Goal: Task Accomplishment & Management: Use online tool/utility

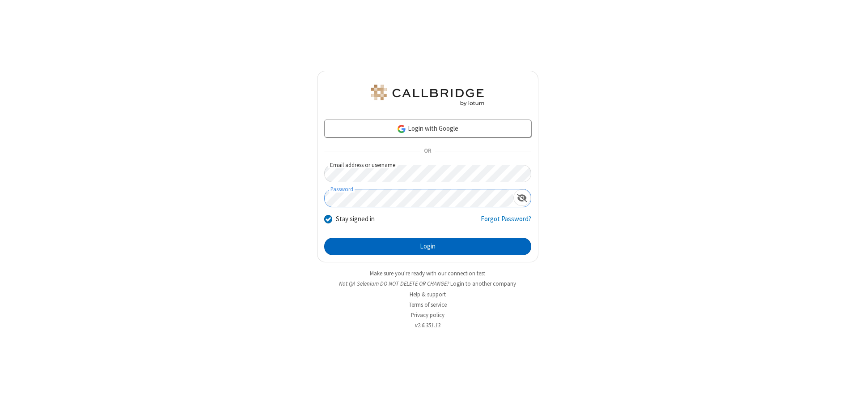
click at [428, 246] on button "Login" at bounding box center [427, 247] width 207 height 18
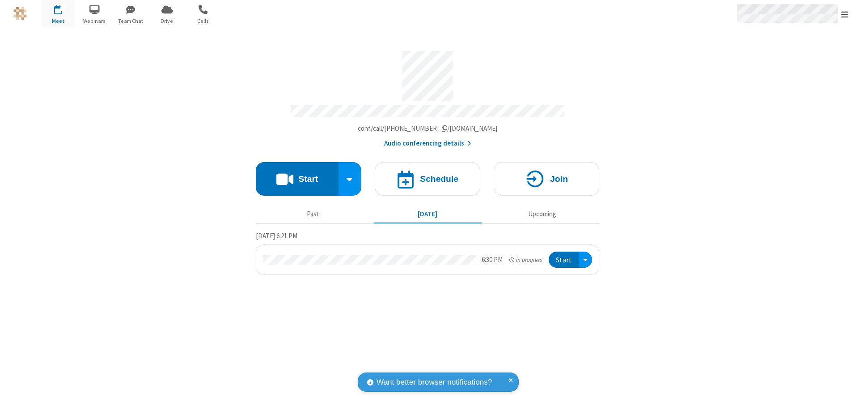
click at [845, 14] on span "Open menu" at bounding box center [844, 14] width 7 height 9
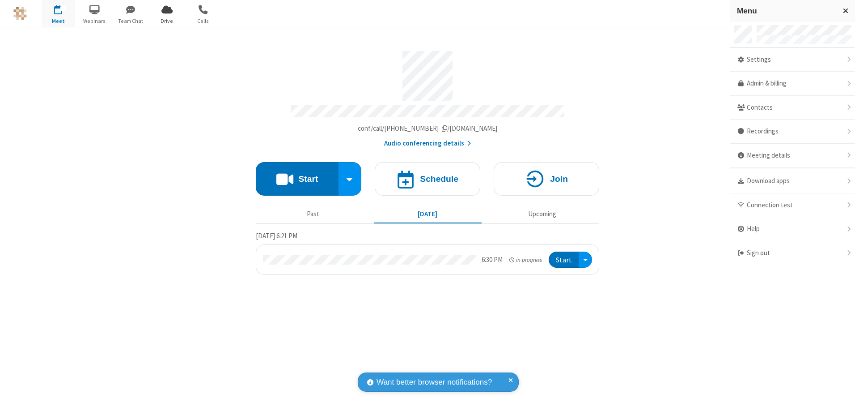
click at [167, 21] on span "Drive" at bounding box center [167, 21] width 34 height 8
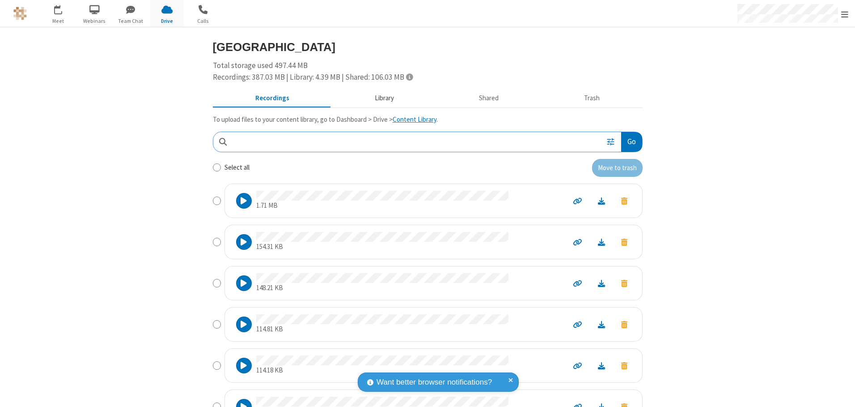
click at [380, 98] on button "Library" at bounding box center [384, 98] width 105 height 17
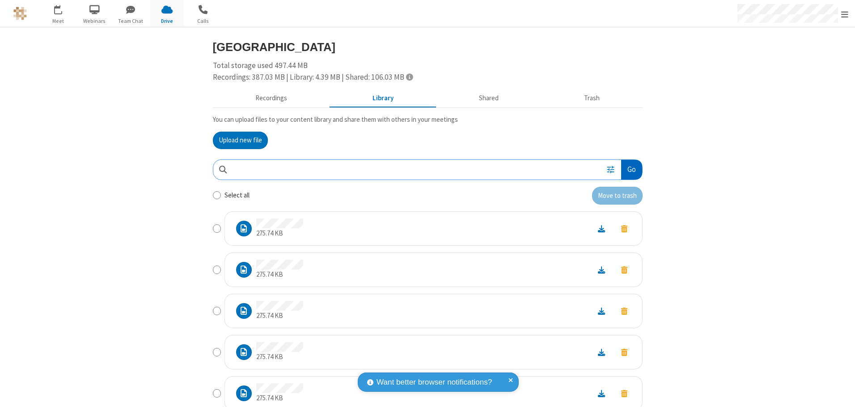
click at [628, 169] on button "Go" at bounding box center [631, 170] width 21 height 20
click at [237, 140] on button "Upload new file" at bounding box center [240, 141] width 55 height 18
